Goal: Task Accomplishment & Management: Use online tool/utility

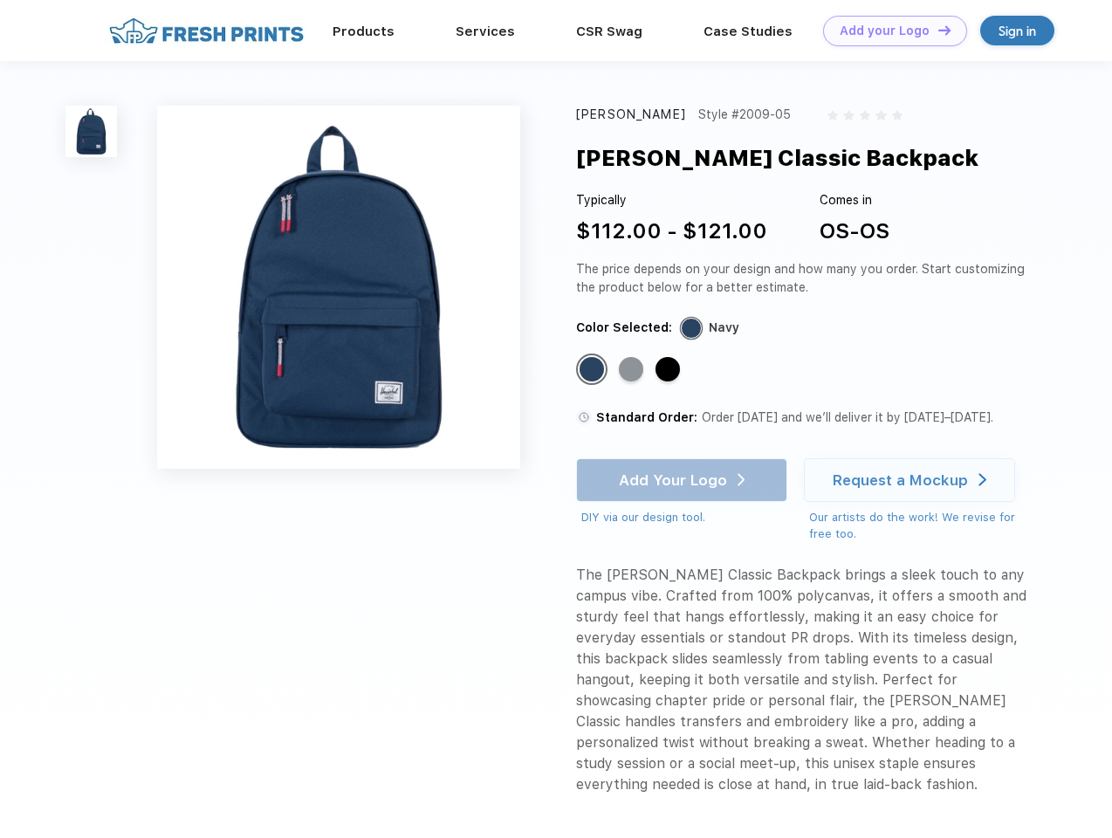
click at [888, 31] on link "Add your Logo Design Tool" at bounding box center [895, 31] width 144 height 31
click at [0, 0] on div "Design Tool" at bounding box center [0, 0] width 0 height 0
click at [936, 30] on link "Add your Logo Design Tool" at bounding box center [895, 31] width 144 height 31
click at [92, 131] on img at bounding box center [90, 131] width 51 height 51
click at [593, 370] on div "Standard Color" at bounding box center [591, 369] width 24 height 24
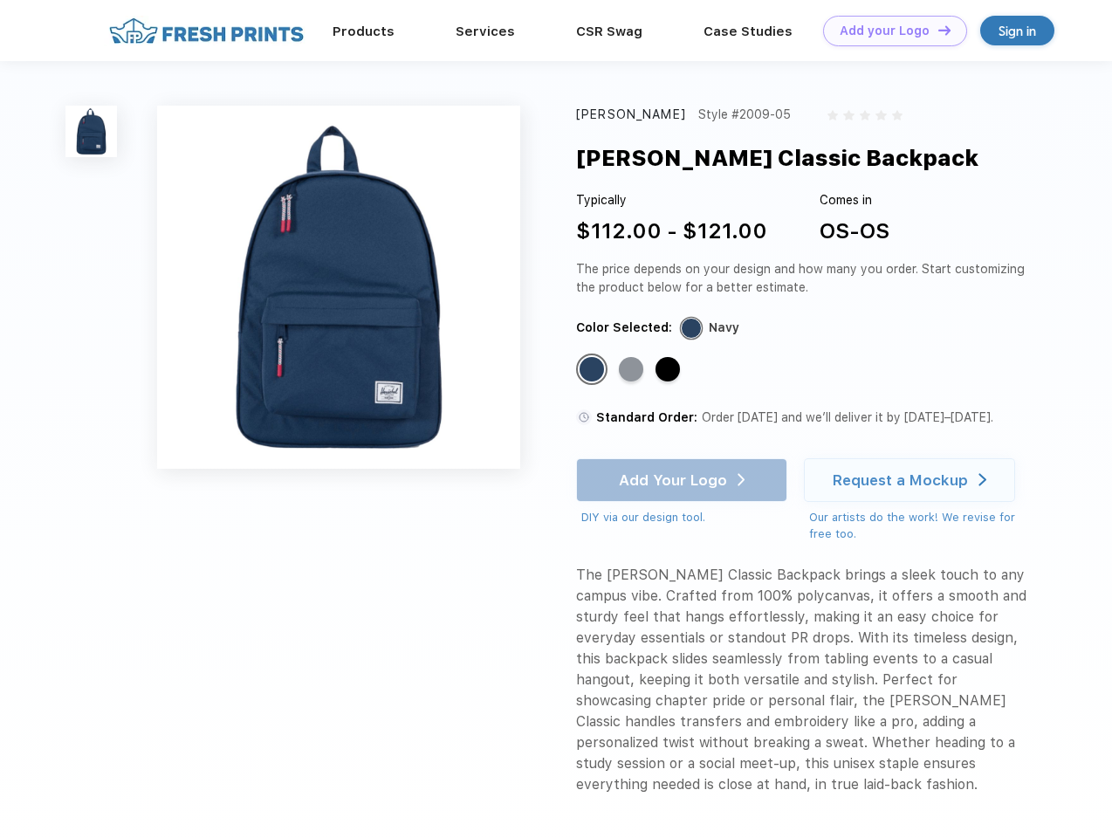
click at [633, 370] on div "Standard Color" at bounding box center [631, 369] width 24 height 24
click at [669, 370] on div "Standard Color" at bounding box center [667, 369] width 24 height 24
click at [683, 480] on div "Add Your Logo DIY via our design tool. Ah shoot! This product isn't up in our d…" at bounding box center [681, 492] width 211 height 68
click at [912, 480] on div "Request a Mockup" at bounding box center [899, 479] width 135 height 17
